Goal: Task Accomplishment & Management: Manage account settings

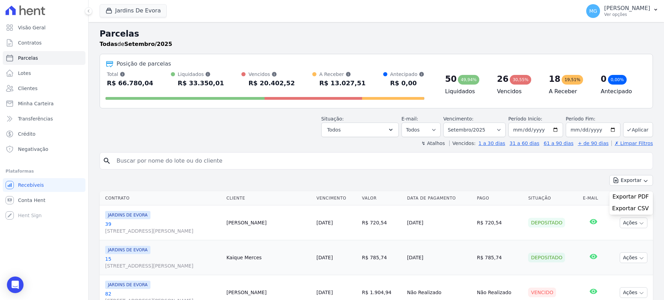
select select
click at [135, 9] on button "Jardins De Evora" at bounding box center [133, 10] width 67 height 13
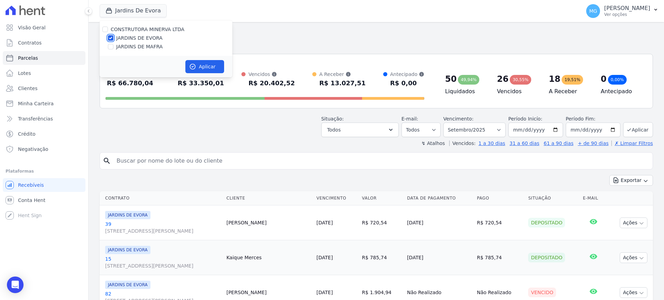
click at [111, 40] on input "JARDINS DE EVORA" at bounding box center [111, 38] width 6 height 6
checkbox input "false"
click at [110, 44] on input "JARDINS DE MAFRA" at bounding box center [111, 47] width 6 height 6
checkbox input "true"
click at [216, 67] on button "Aplicar" at bounding box center [204, 66] width 39 height 13
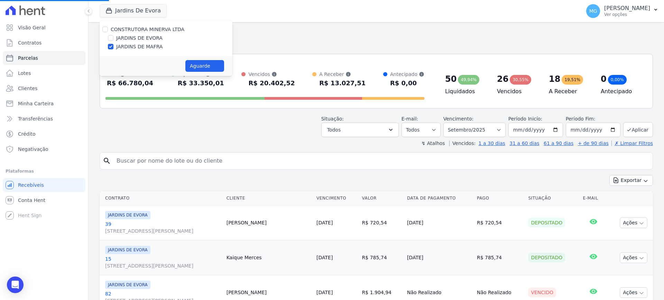
select select
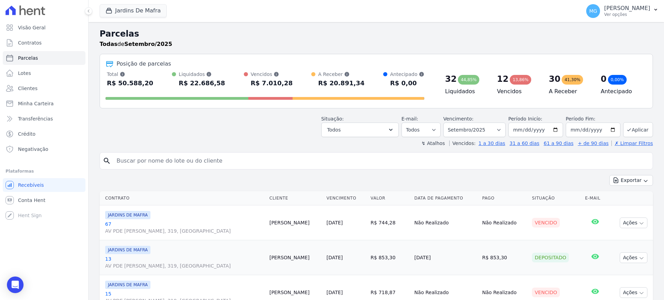
click at [176, 158] on input "search" at bounding box center [380, 161] width 537 height 14
type input "85"
select select
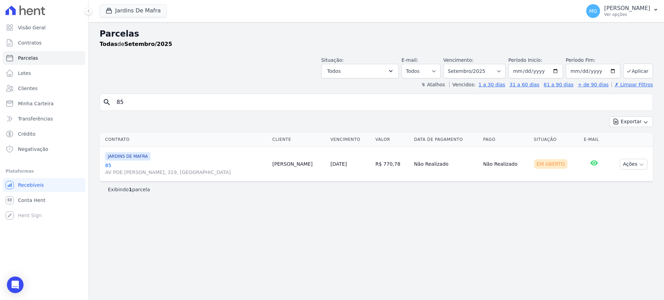
click at [109, 167] on link "85 AV PDE [PERSON_NAME], 319, [GEOGRAPHIC_DATA]" at bounding box center [186, 169] width 162 height 14
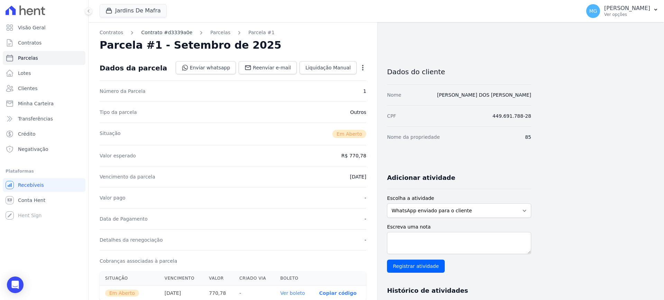
click at [158, 31] on link "Contrato #d3339a0e" at bounding box center [166, 32] width 51 height 7
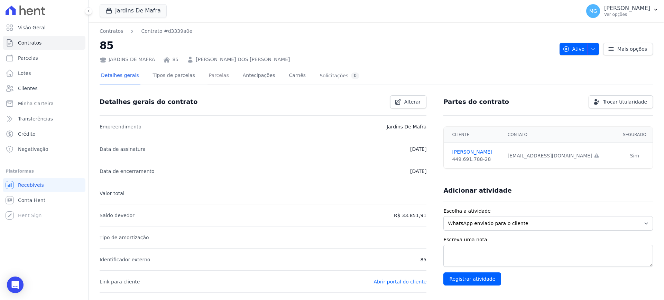
click at [207, 80] on link "Parcelas" at bounding box center [218, 76] width 23 height 18
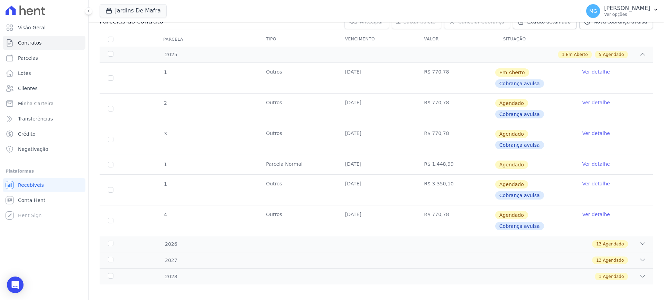
scroll to position [88, 0]
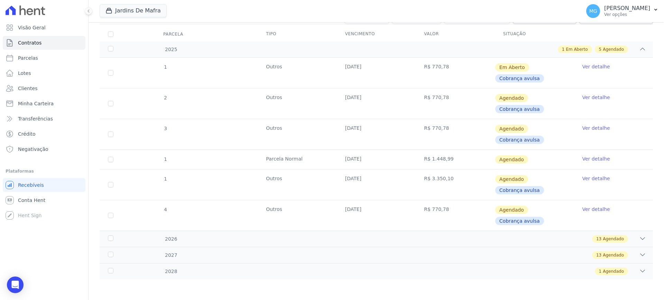
click at [592, 178] on link "Ver detalhe" at bounding box center [596, 178] width 28 height 7
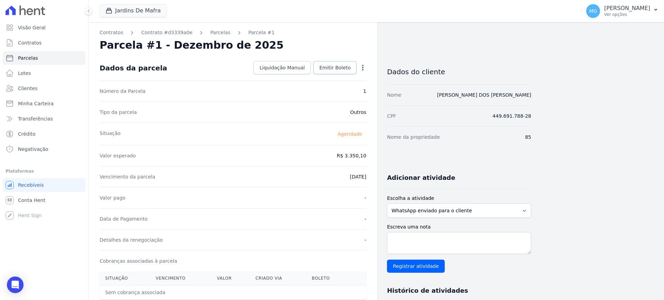
click at [352, 69] on link "Emitir Boleto" at bounding box center [334, 67] width 43 height 13
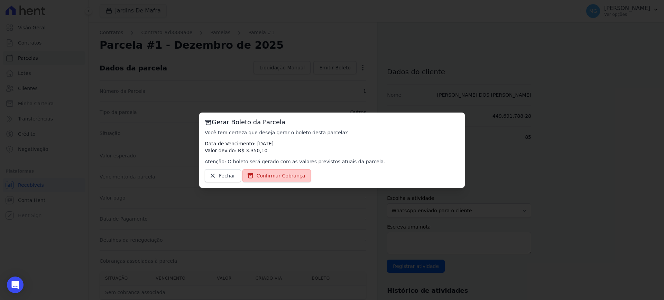
click at [280, 176] on span "Confirmar Cobrança" at bounding box center [281, 176] width 49 height 7
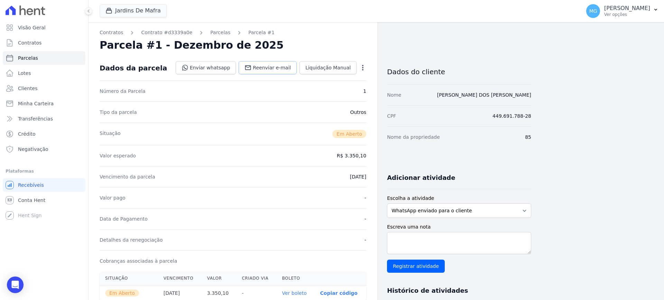
click at [267, 72] on link "Reenviar e-mail" at bounding box center [268, 67] width 58 height 13
